Goal: Task Accomplishment & Management: Manage account settings

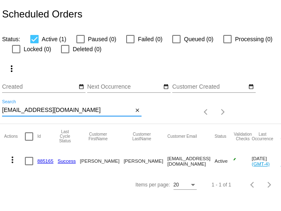
click at [50, 111] on input "andyh74@comcast.net" at bounding box center [67, 110] width 131 height 7
paste input "Chateaumoda@gmail.com"
click at [12, 160] on mat-icon "more_vert" at bounding box center [12, 160] width 10 height 10
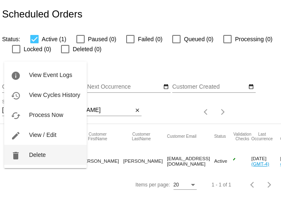
click at [37, 155] on span "Delete" at bounding box center [37, 154] width 17 height 7
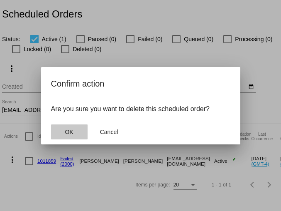
click at [68, 132] on span "OK" at bounding box center [69, 131] width 8 height 7
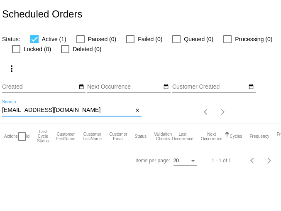
click at [76, 110] on input "Chateaumoda@gmail.com" at bounding box center [67, 110] width 131 height 7
paste input "jfxbray"
type input "[EMAIL_ADDRESS][DOMAIN_NAME]"
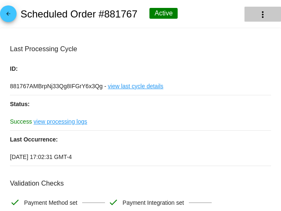
click at [259, 19] on mat-icon "more_vert" at bounding box center [263, 15] width 10 height 10
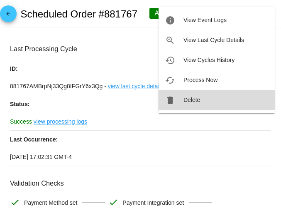
click at [208, 96] on button "delete Delete" at bounding box center [217, 100] width 116 height 20
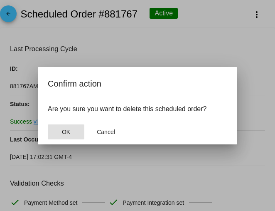
click at [64, 130] on span "OK" at bounding box center [66, 131] width 8 height 7
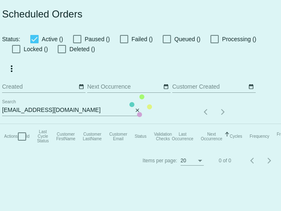
click at [27, 124] on mat-table "Actions Id Last Cycle Status Customer FirstName Customer LastName Customer Emai…" at bounding box center [181, 136] width 362 height 25
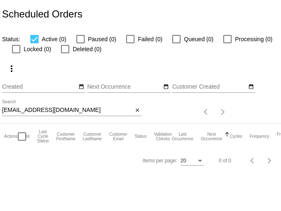
click at [28, 111] on input "[EMAIL_ADDRESS][DOMAIN_NAME]" at bounding box center [67, 110] width 131 height 7
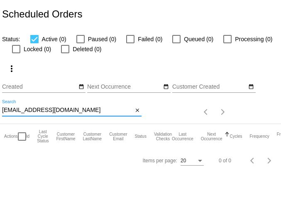
click at [28, 111] on input "[EMAIL_ADDRESS][DOMAIN_NAME]" at bounding box center [67, 110] width 131 height 7
paste input "n1ghtscar3"
type input "[EMAIL_ADDRESS][DOMAIN_NAME]"
click at [92, 115] on div "[EMAIL_ADDRESS][DOMAIN_NAME] Search" at bounding box center [67, 108] width 131 height 16
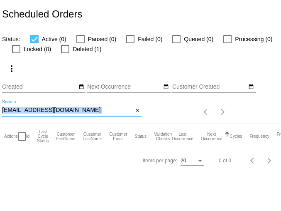
click at [92, 115] on div "[EMAIL_ADDRESS][DOMAIN_NAME] Search" at bounding box center [67, 108] width 131 height 16
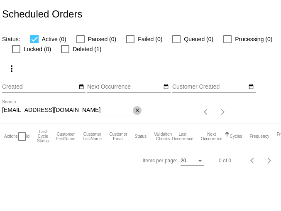
click at [138, 111] on mat-icon "close" at bounding box center [138, 110] width 6 height 7
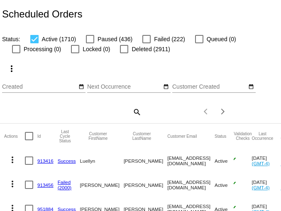
click at [132, 114] on mat-icon "search" at bounding box center [137, 111] width 10 height 13
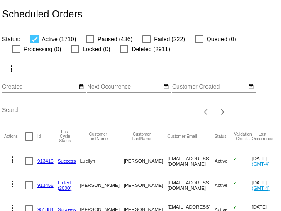
click at [34, 114] on div "Search" at bounding box center [72, 108] width 140 height 16
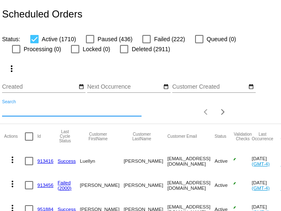
paste input "johnvalletta001@hotmail.com"
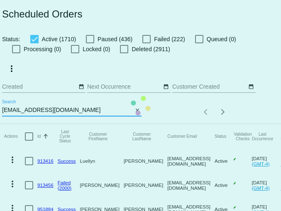
type input "johnvalletta001@hotmail.com"
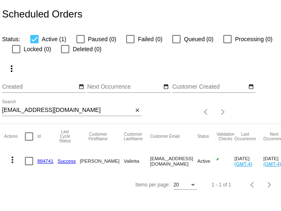
click at [56, 112] on input "[EMAIL_ADDRESS][DOMAIN_NAME]" at bounding box center [67, 110] width 131 height 7
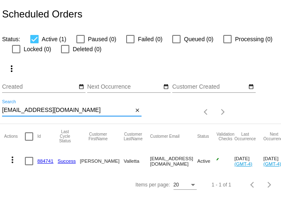
click at [56, 112] on input "johnvalletta001@hotmail.com" at bounding box center [67, 110] width 131 height 7
paste input "wlesus@yahoo"
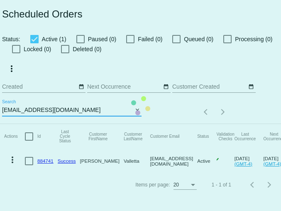
type input "wlesus@yahoo.com"
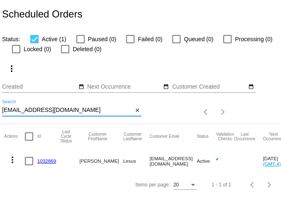
click at [12, 159] on mat-icon "more_vert" at bounding box center [12, 160] width 10 height 10
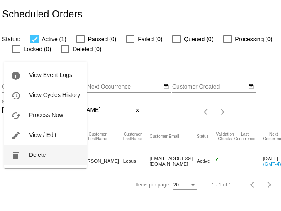
click at [34, 153] on span "Delete" at bounding box center [37, 154] width 17 height 7
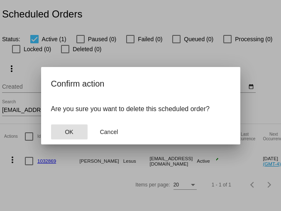
click at [67, 132] on span "OK" at bounding box center [69, 131] width 8 height 7
